Goal: Check status: Check status

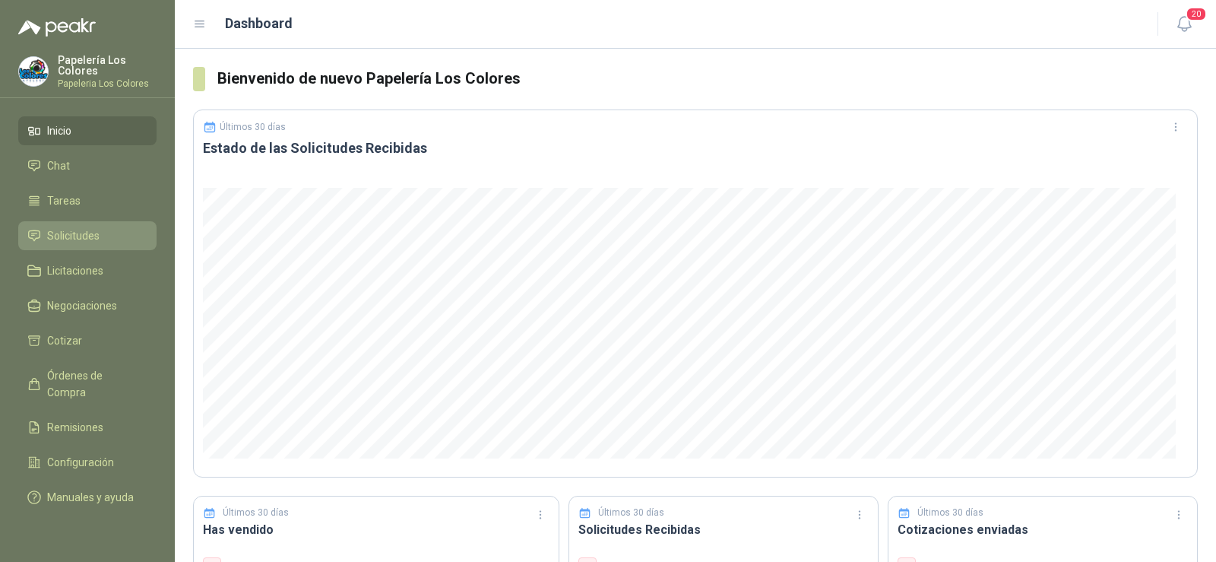
click at [78, 241] on span "Solicitudes" at bounding box center [73, 235] width 52 height 17
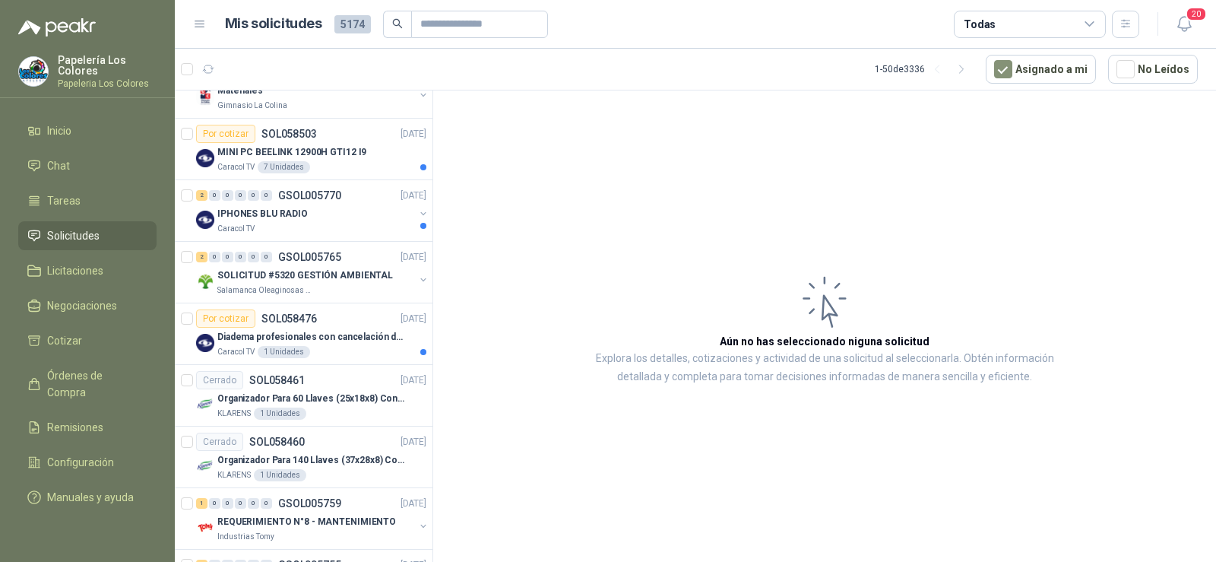
scroll to position [304, 0]
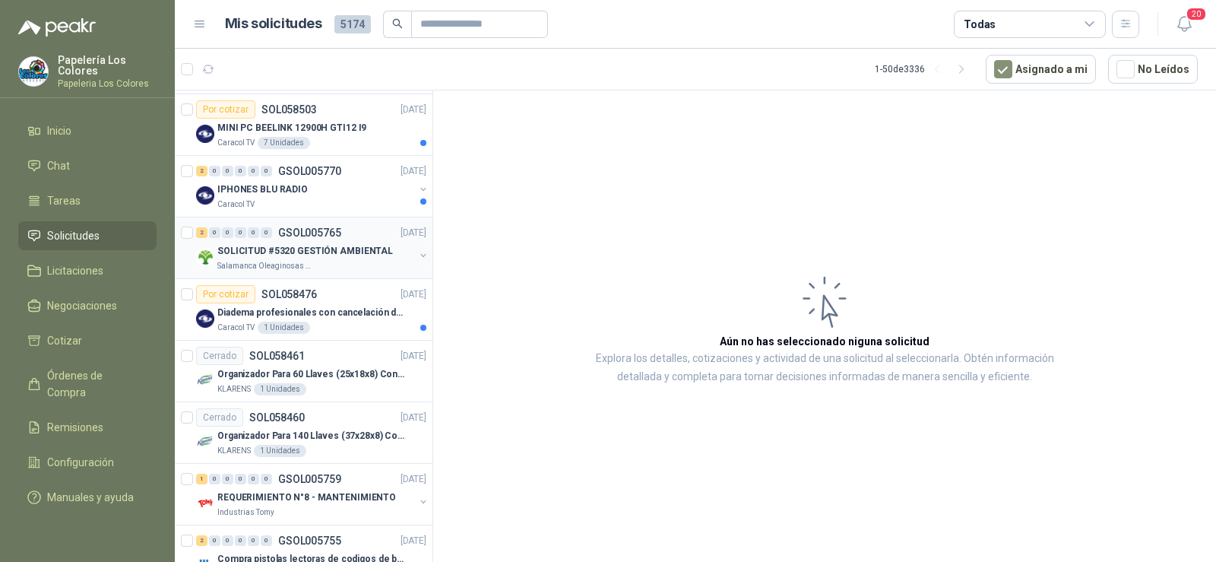
click at [287, 262] on p "Salamanca Oleaginosas SAS" at bounding box center [265, 266] width 96 height 12
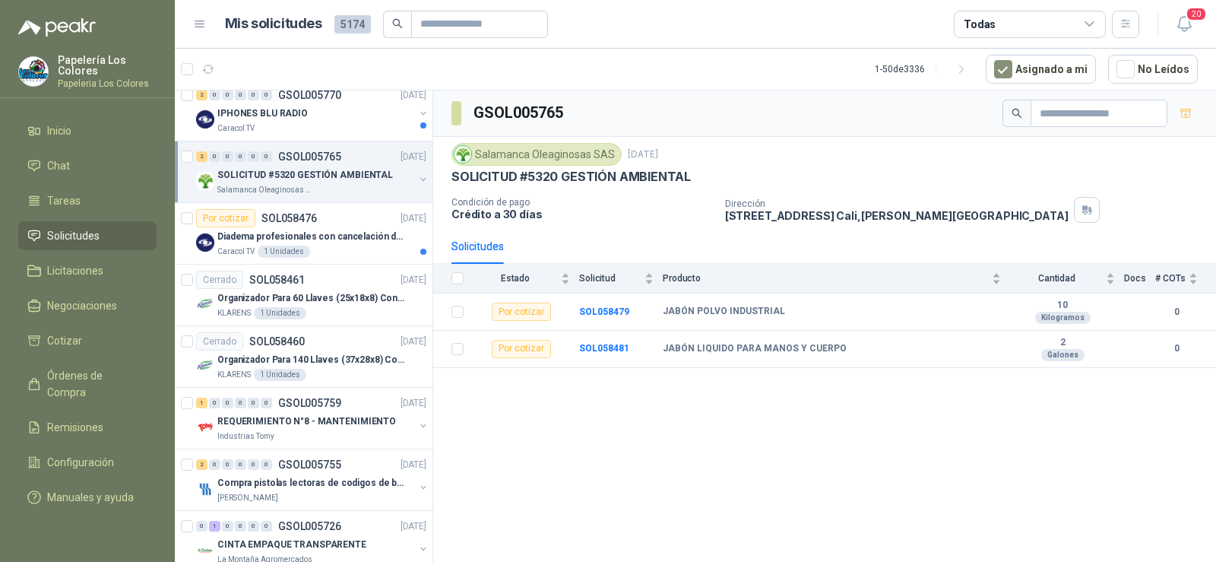
scroll to position [456, 0]
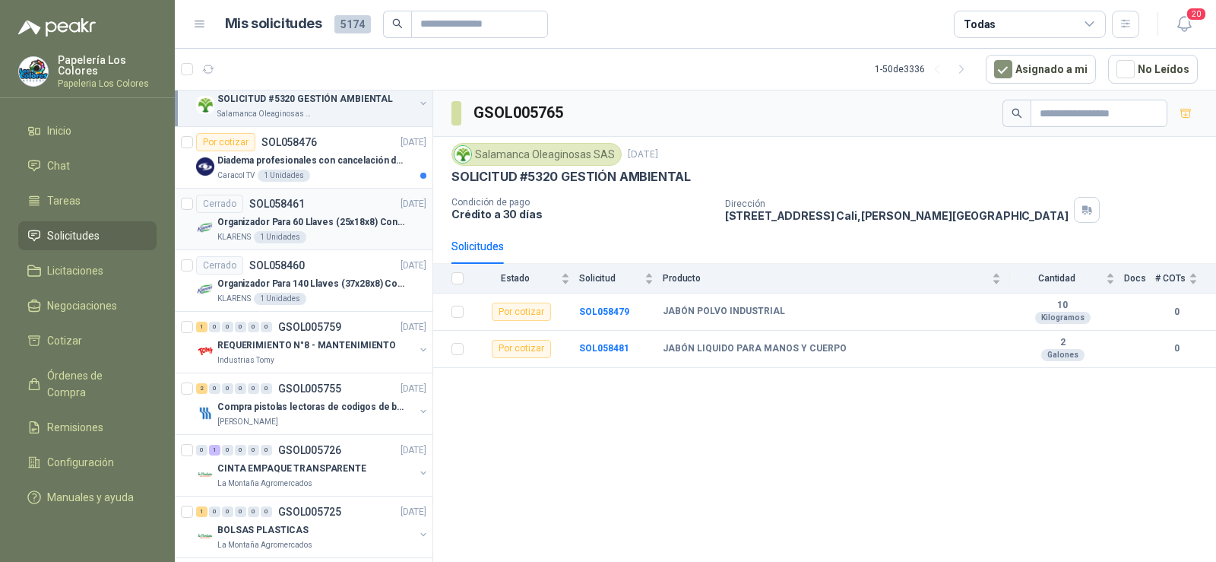
click at [252, 221] on p "Organizador Para 60 Llaves (25x18x8) Con Cerradura" at bounding box center [311, 222] width 189 height 14
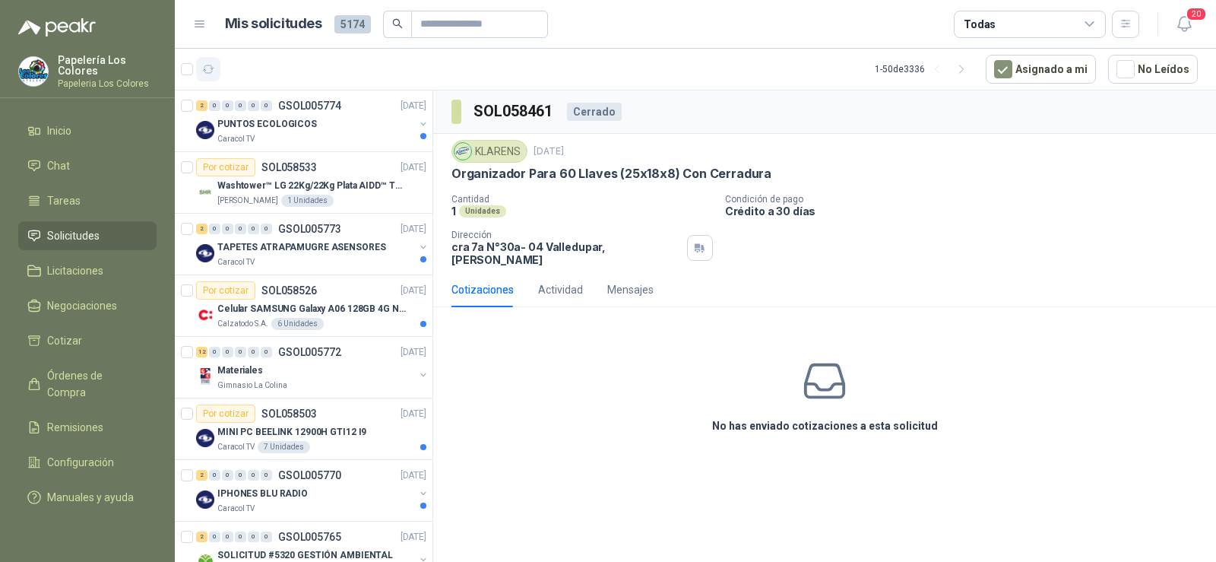
click at [211, 70] on icon "button" at bounding box center [208, 69] width 13 height 13
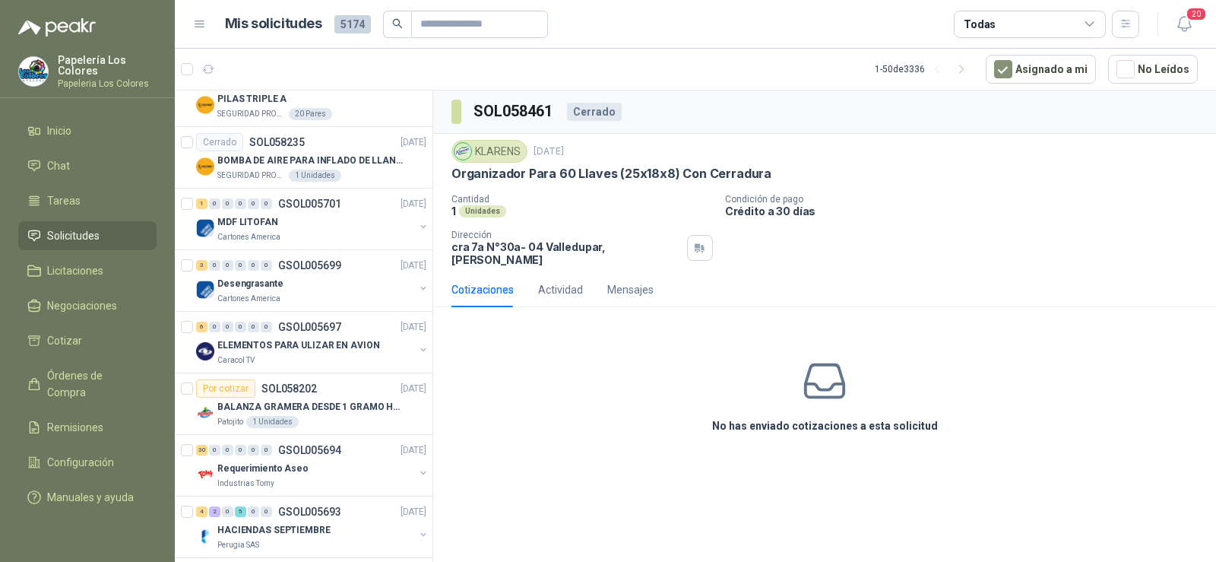
scroll to position [2432, 0]
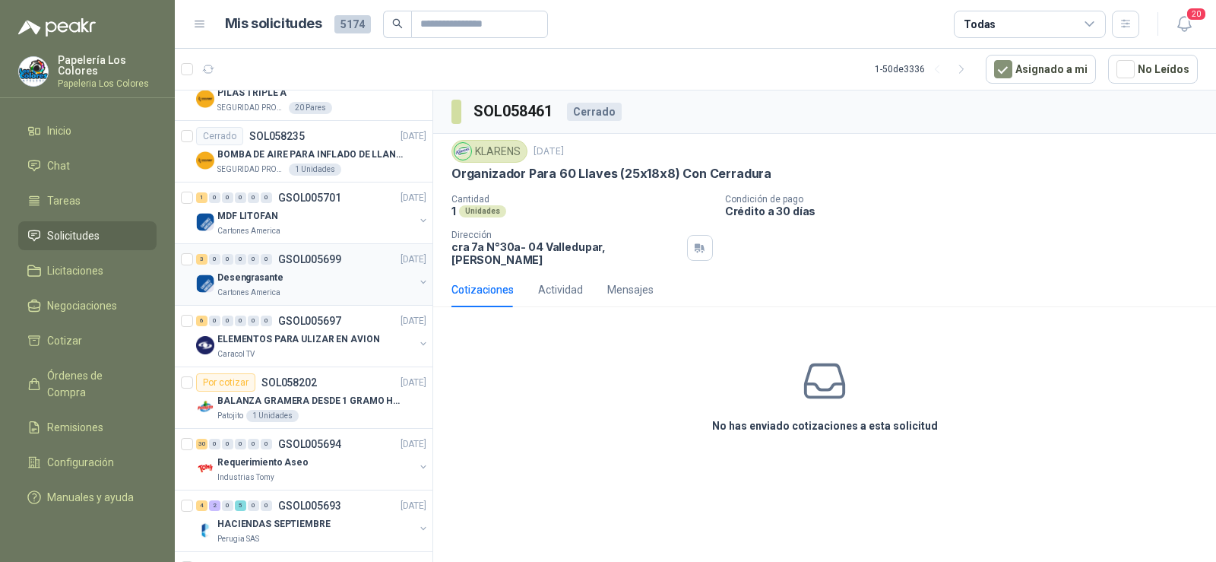
click at [234, 296] on p "Cartones America" at bounding box center [248, 293] width 63 height 12
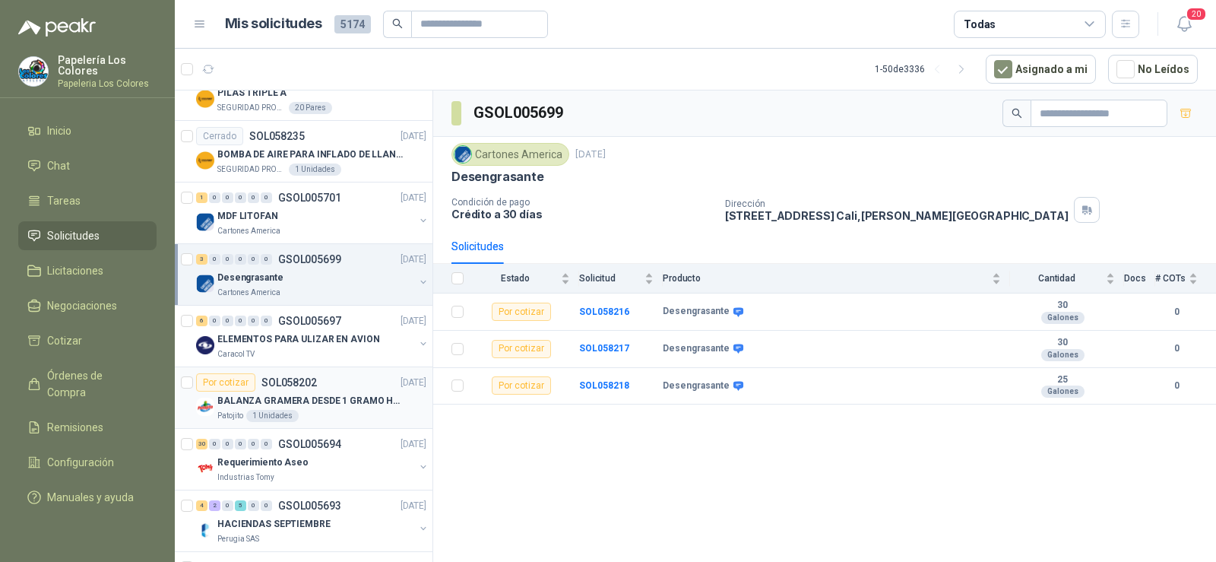
scroll to position [2508, 0]
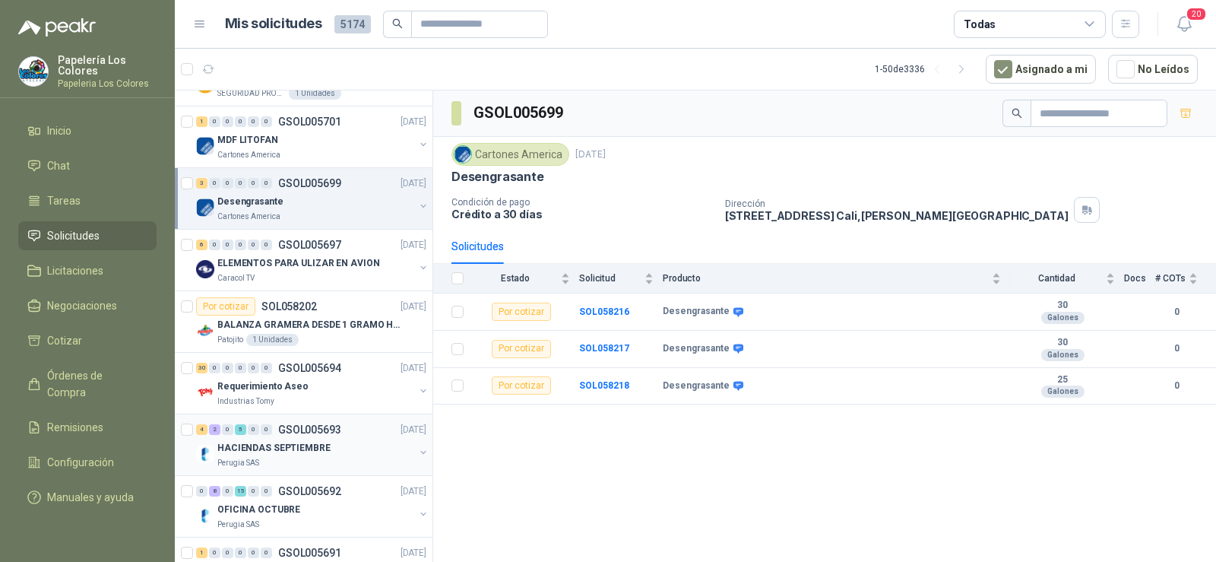
click at [247, 439] on div "HACIENDAS SEPTIEMBRE" at bounding box center [315, 448] width 197 height 18
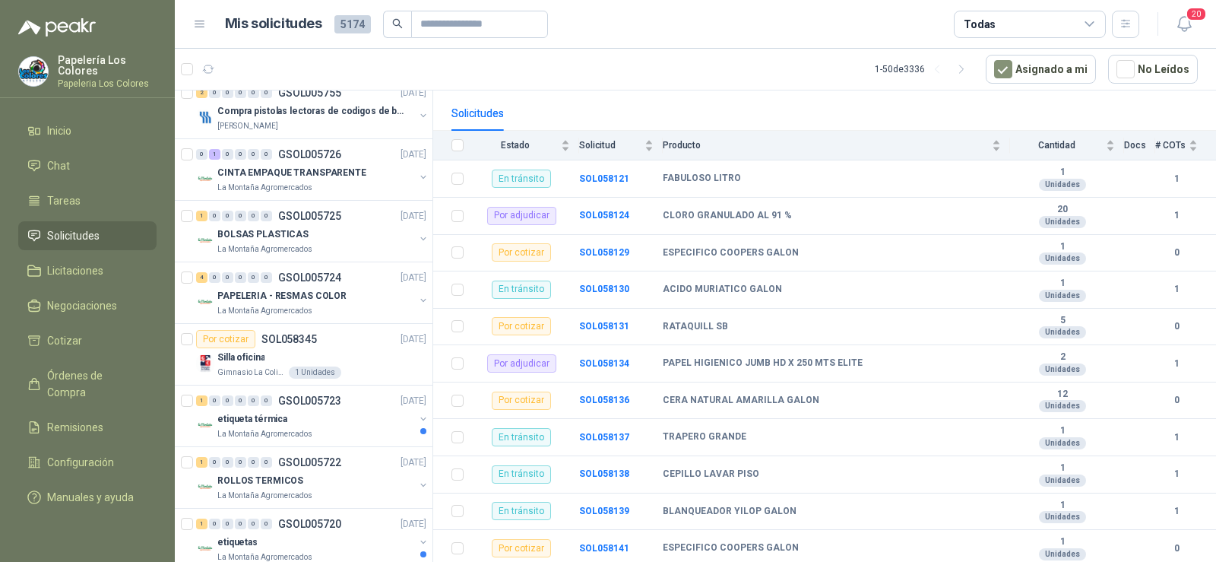
scroll to position [532, 0]
